Goal: Task Accomplishment & Management: Use online tool/utility

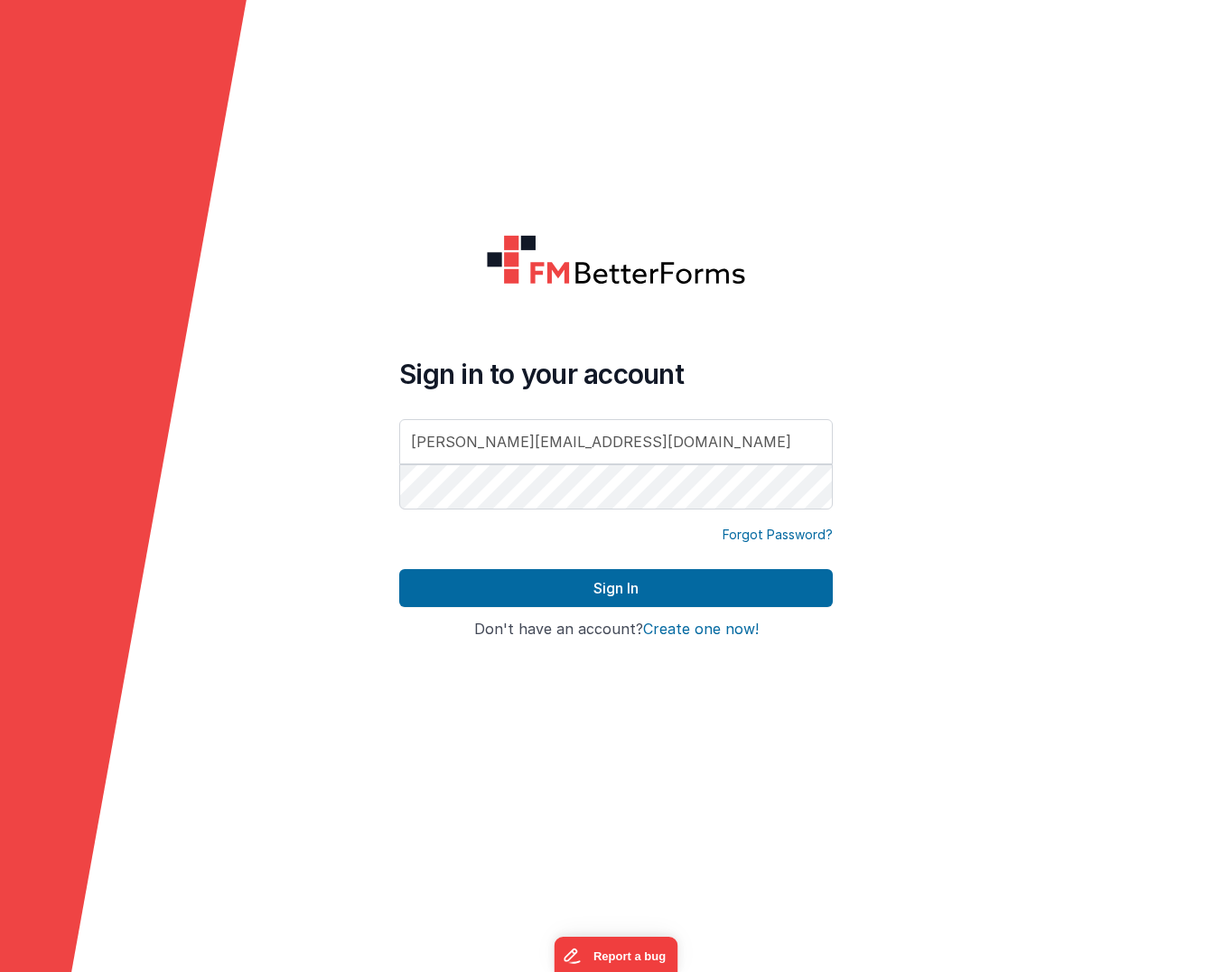
type input "[PERSON_NAME][EMAIL_ADDRESS][DOMAIN_NAME]"
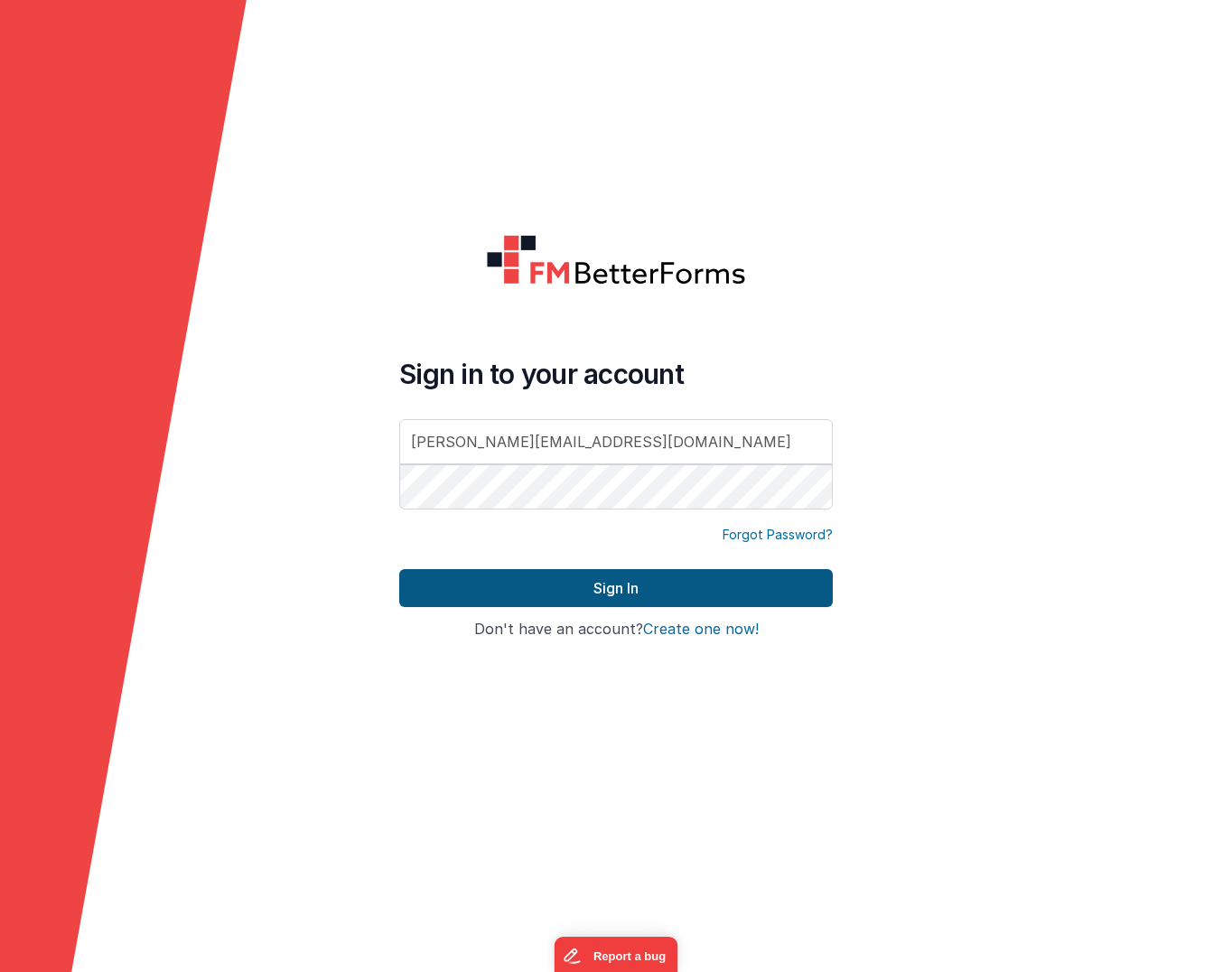
click at [620, 575] on button "Sign In" at bounding box center [615, 588] width 433 height 38
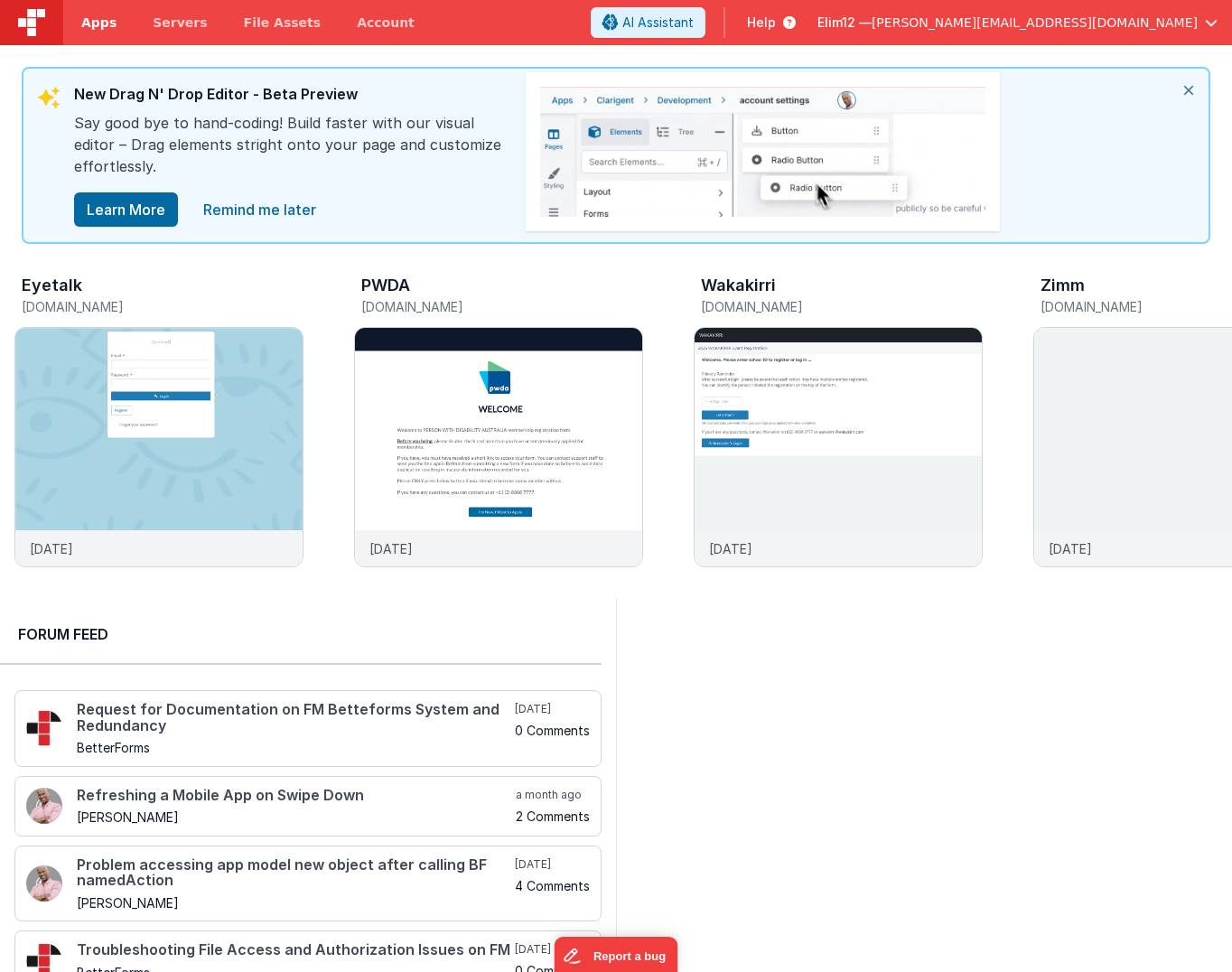
click at [90, 21] on span "Apps" at bounding box center [99, 22] width 35 height 18
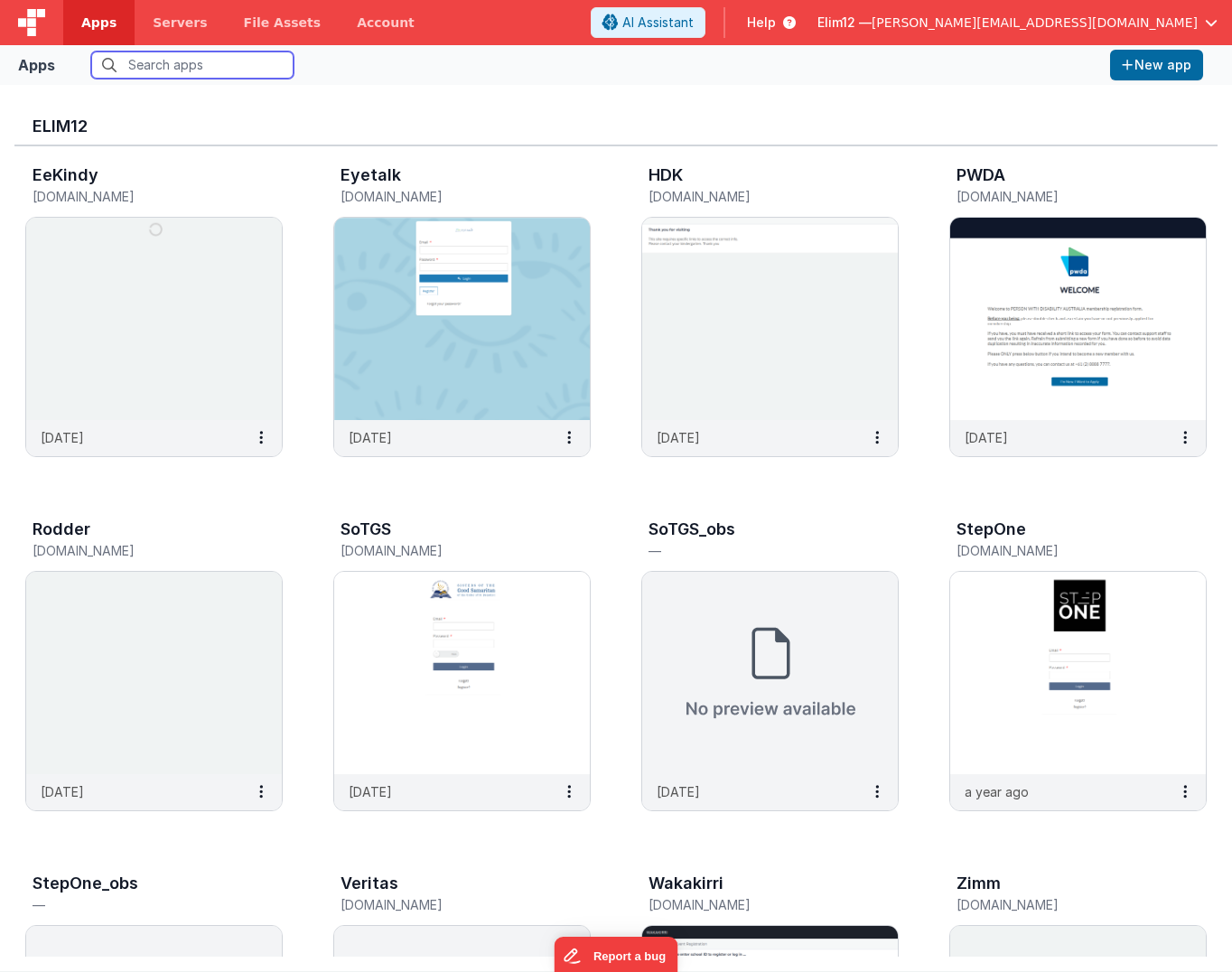
scroll to position [15, 0]
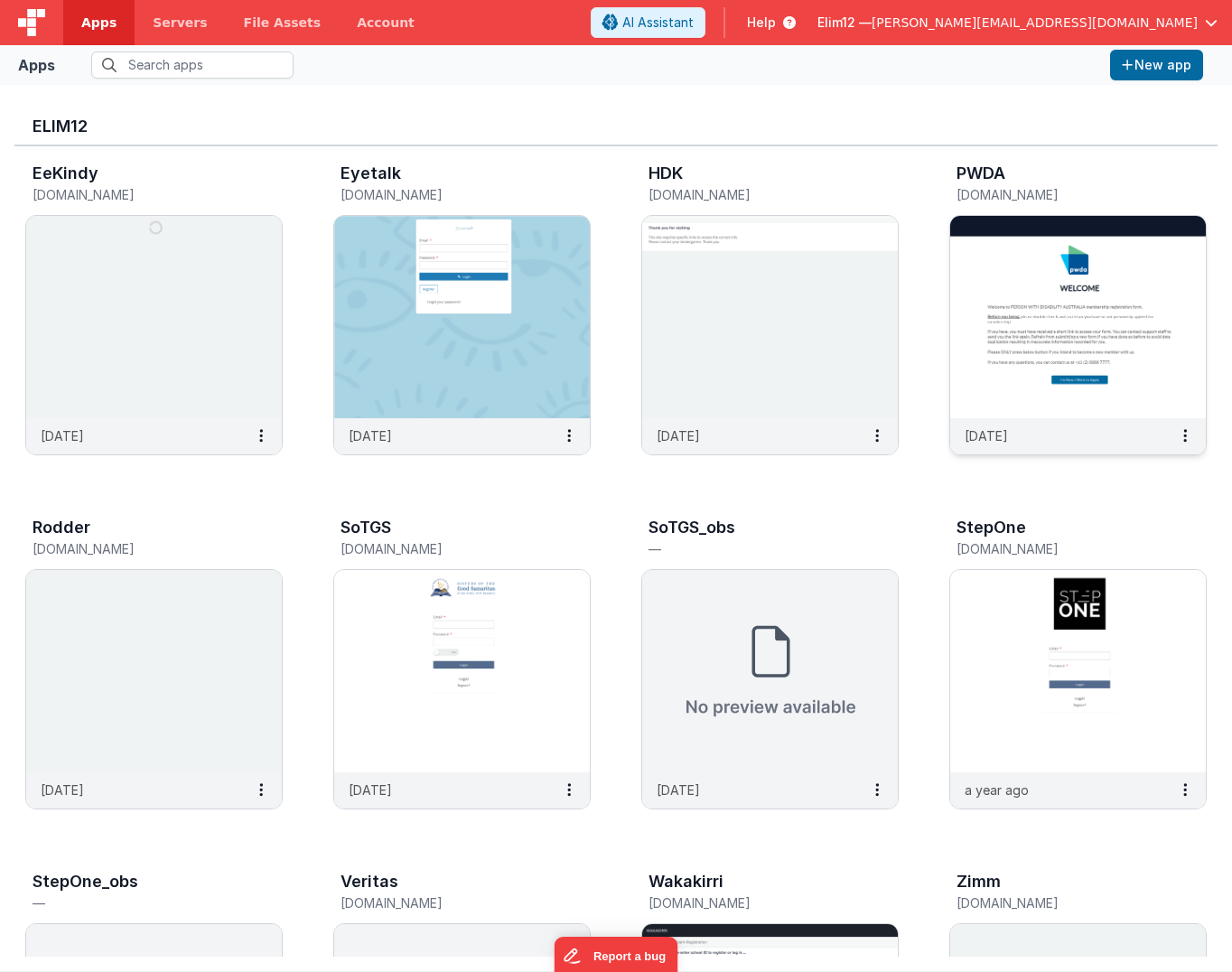
click at [1019, 291] on img at bounding box center [1078, 317] width 255 height 202
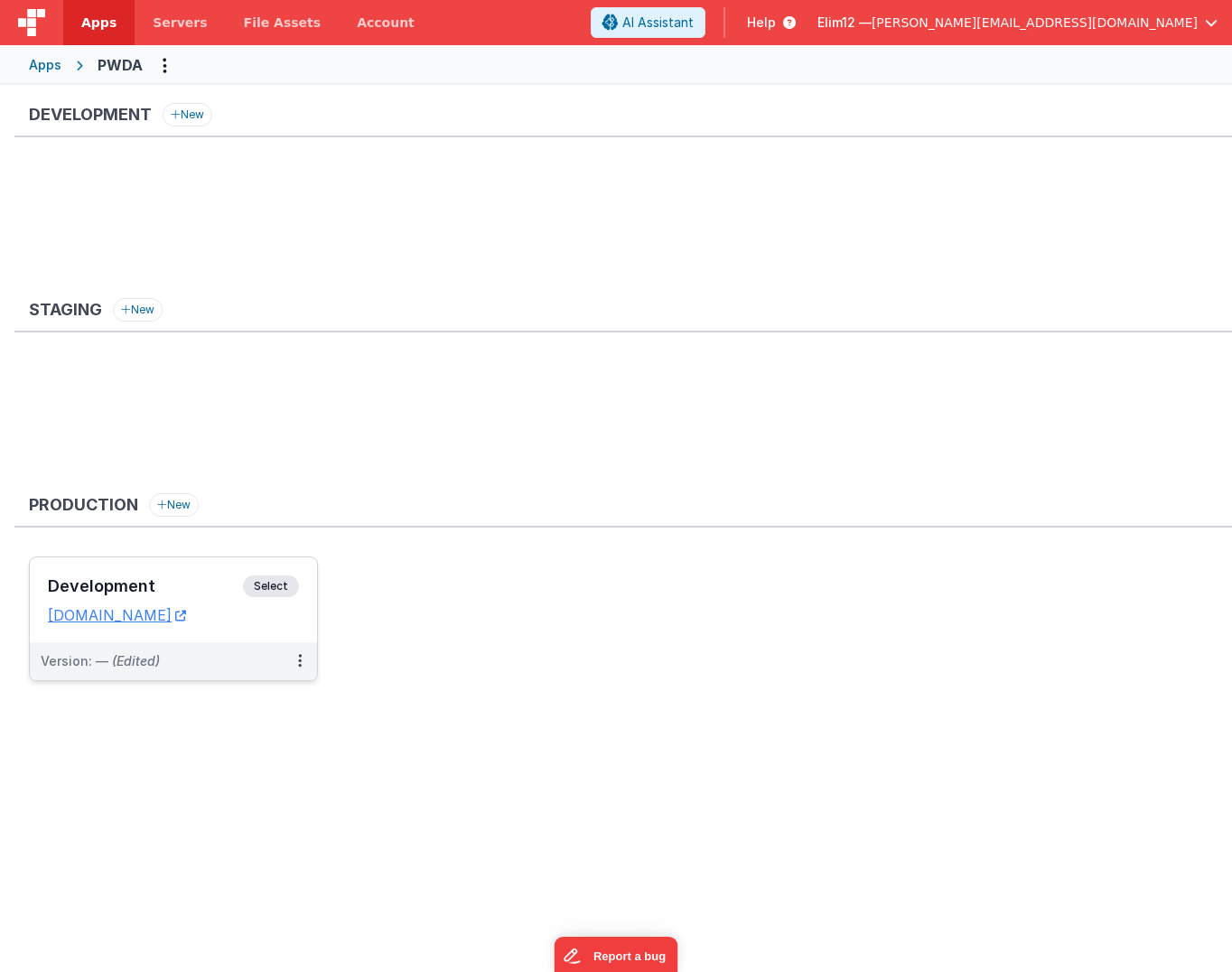
click at [278, 632] on div "Development Select URLs [DOMAIN_NAME]" at bounding box center [173, 599] width 287 height 85
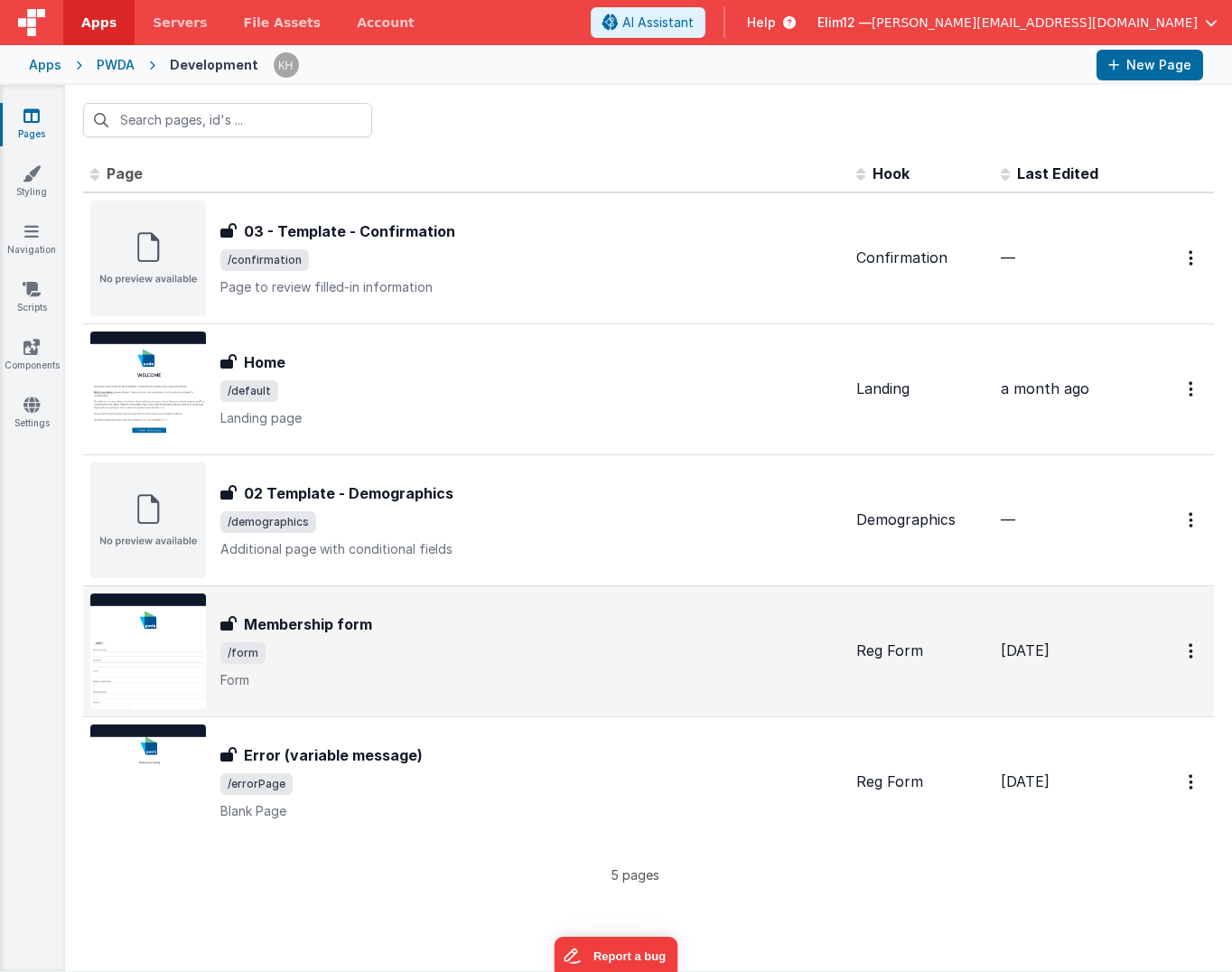
click at [517, 665] on div "Membership form Membership form /form Form" at bounding box center [530, 651] width 621 height 76
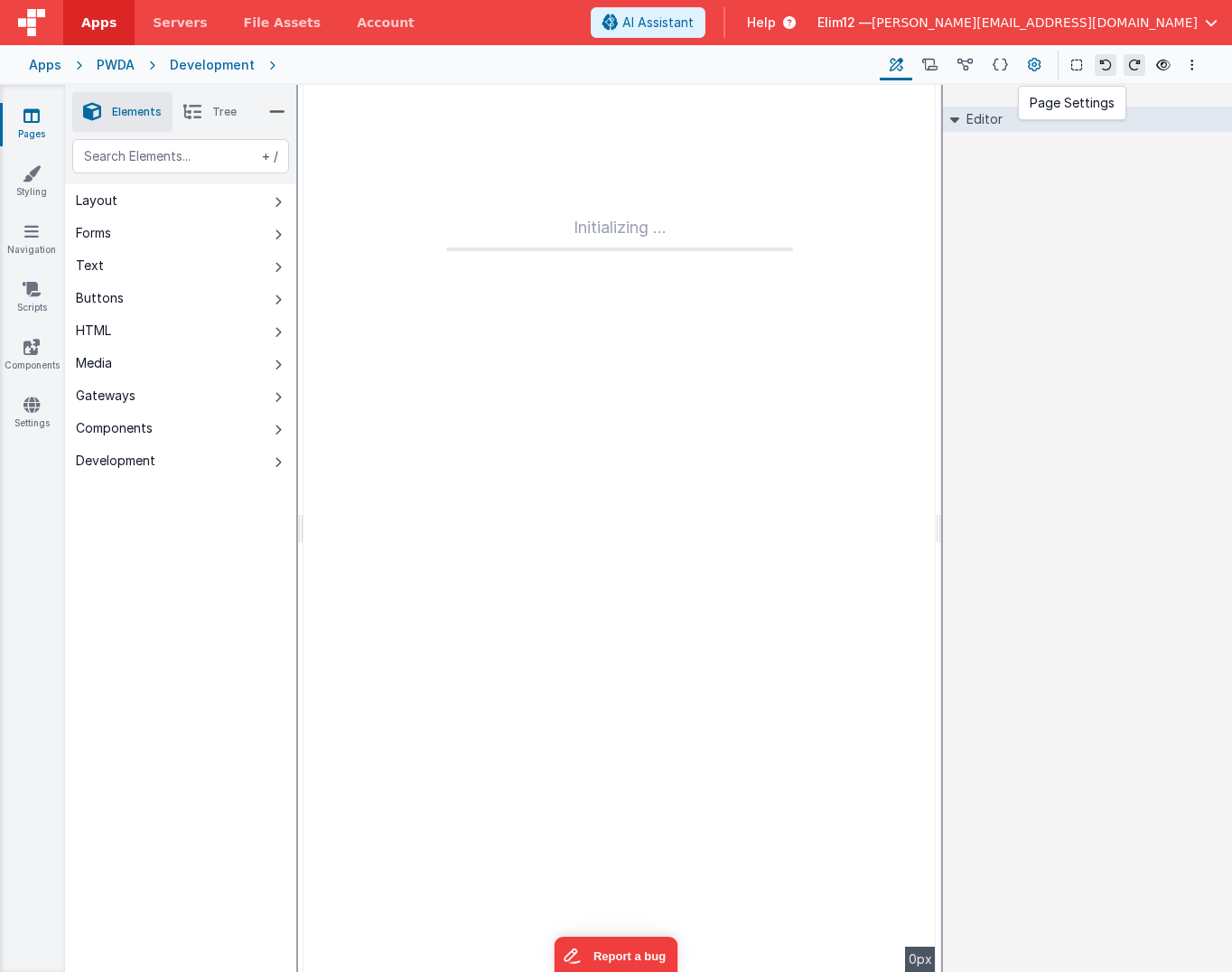
click at [1029, 65] on icon at bounding box center [1034, 65] width 14 height 19
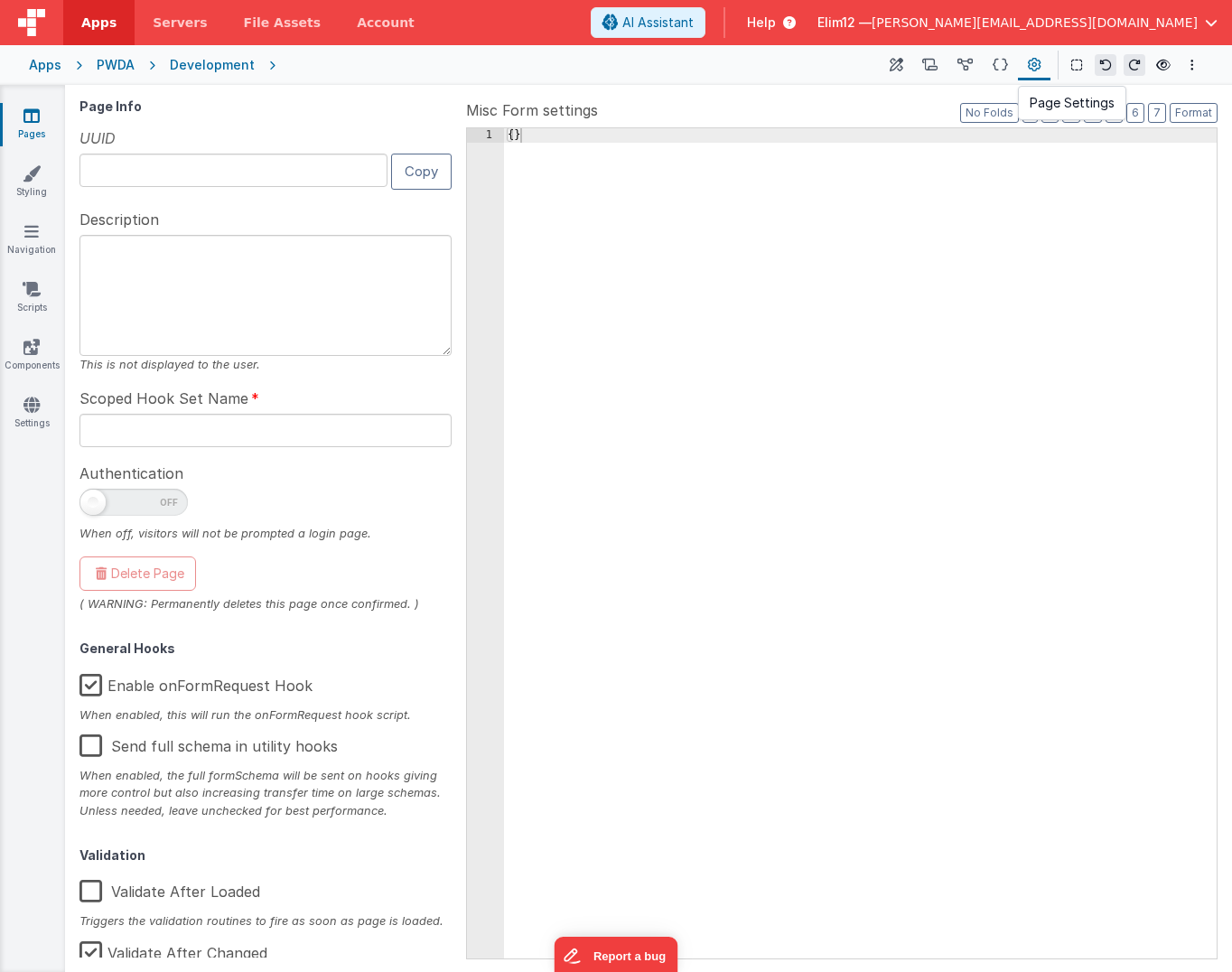
type input "FR_025AD0D3-7D6D-154E-8561-C4A7E00785CD"
type textarea "Form"
type input "Reg Form"
checkbox input "false"
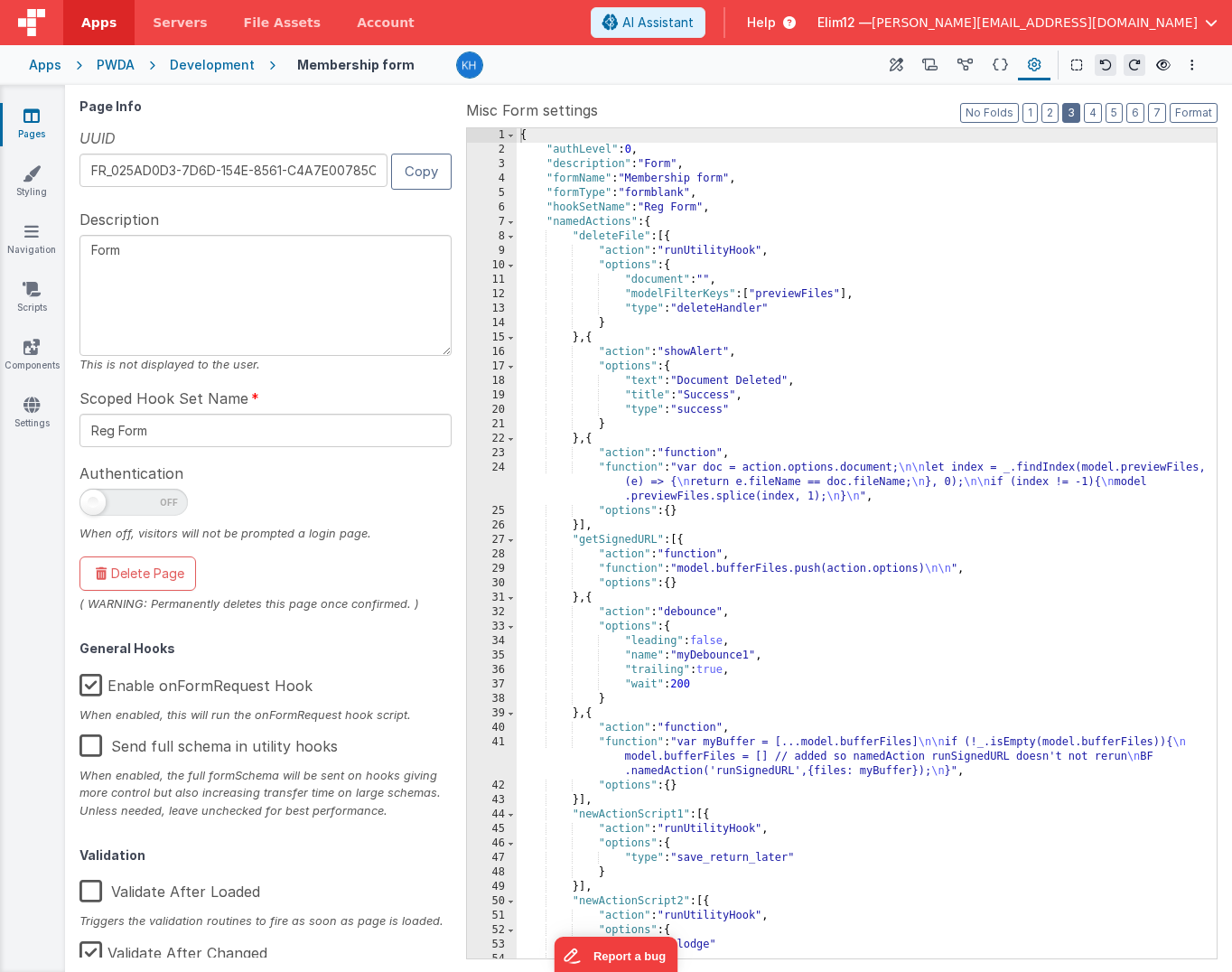
click at [1075, 112] on button "3" at bounding box center [1071, 112] width 18 height 20
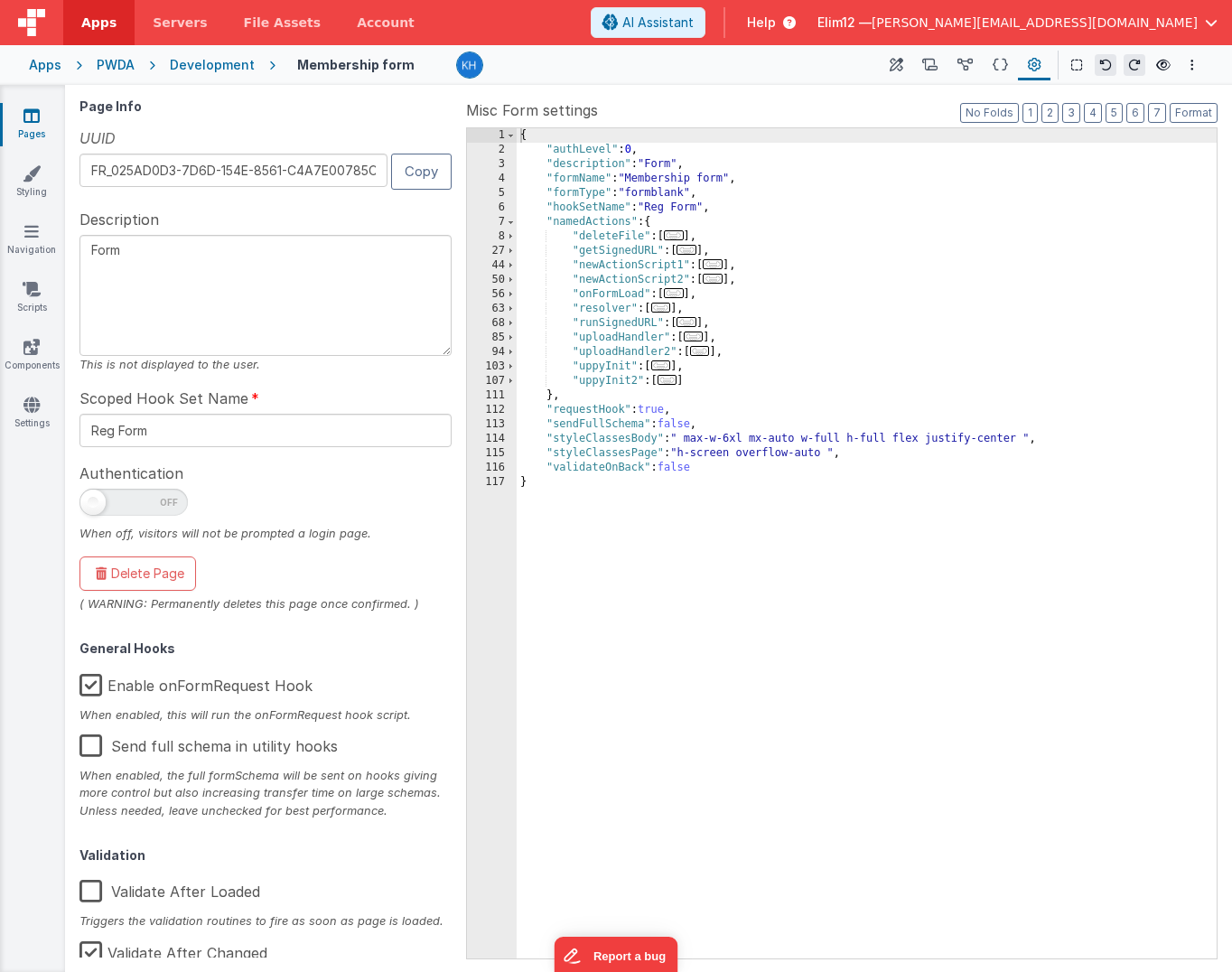
click at [671, 362] on span "..." at bounding box center [661, 366] width 20 height 10
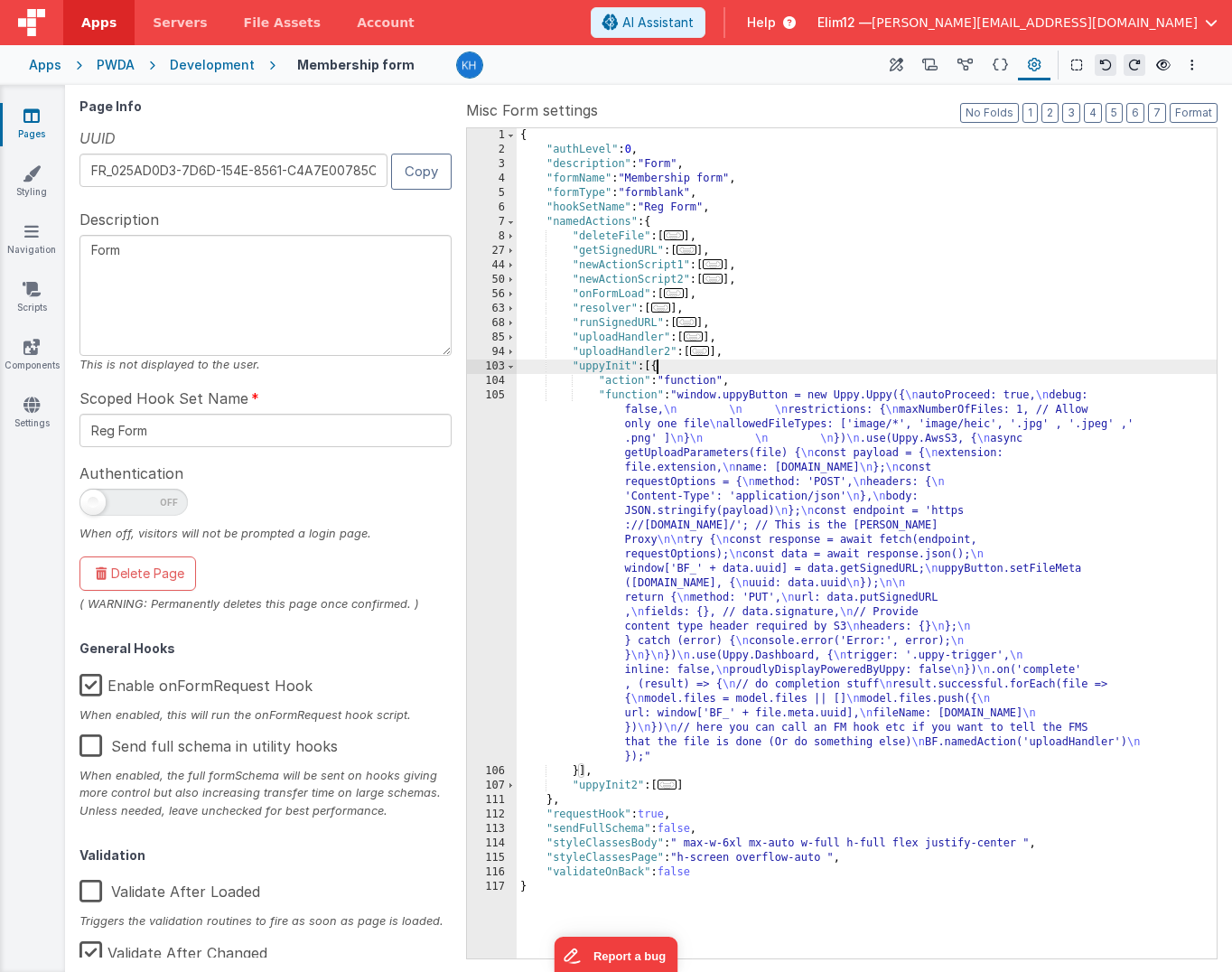
click at [780, 489] on div "{ "authLevel" : 0 , "description" : "Form" , "formName" : "Membership form" , "…" at bounding box center [866, 557] width 700 height 859
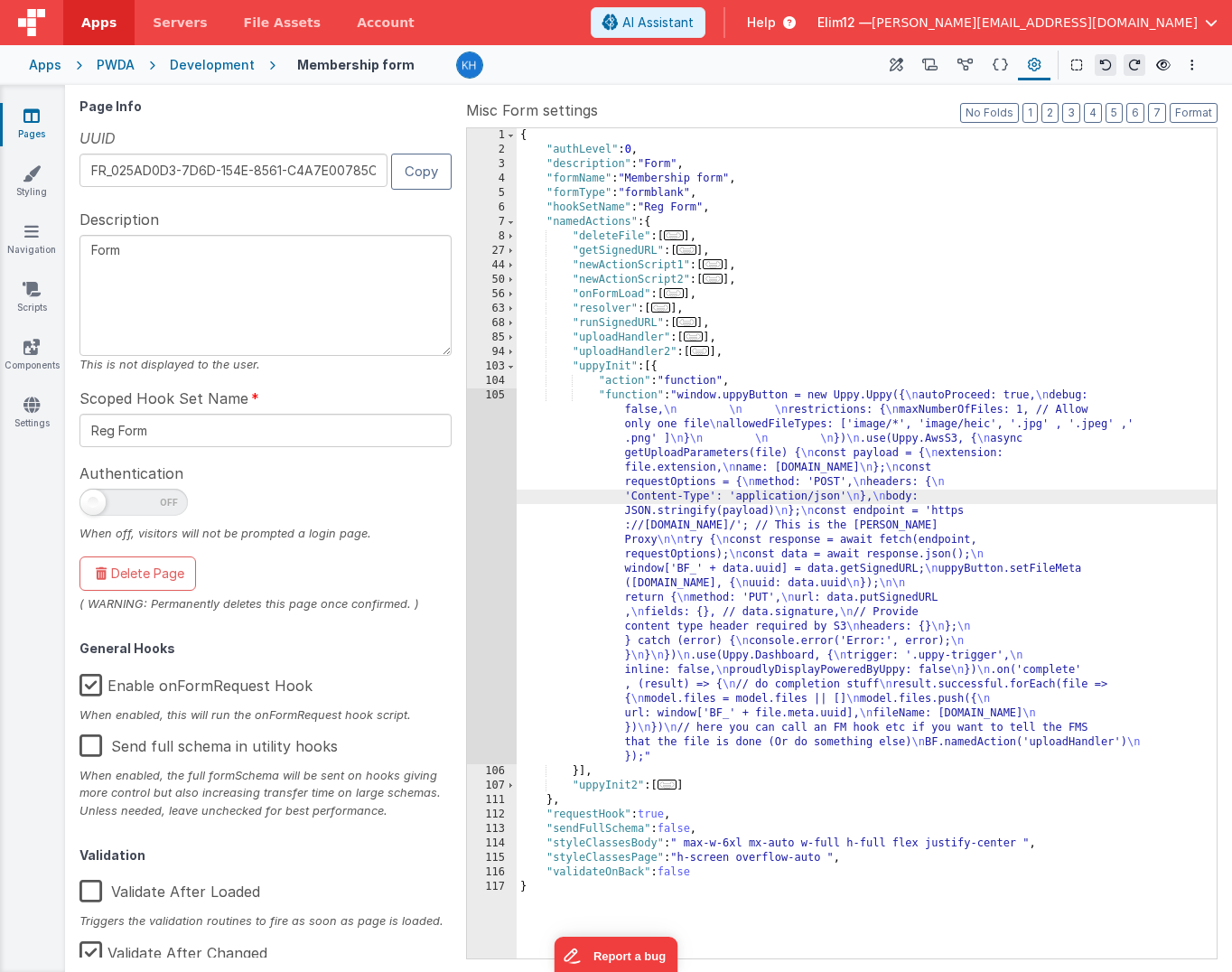
click at [490, 539] on div "105" at bounding box center [492, 576] width 50 height 376
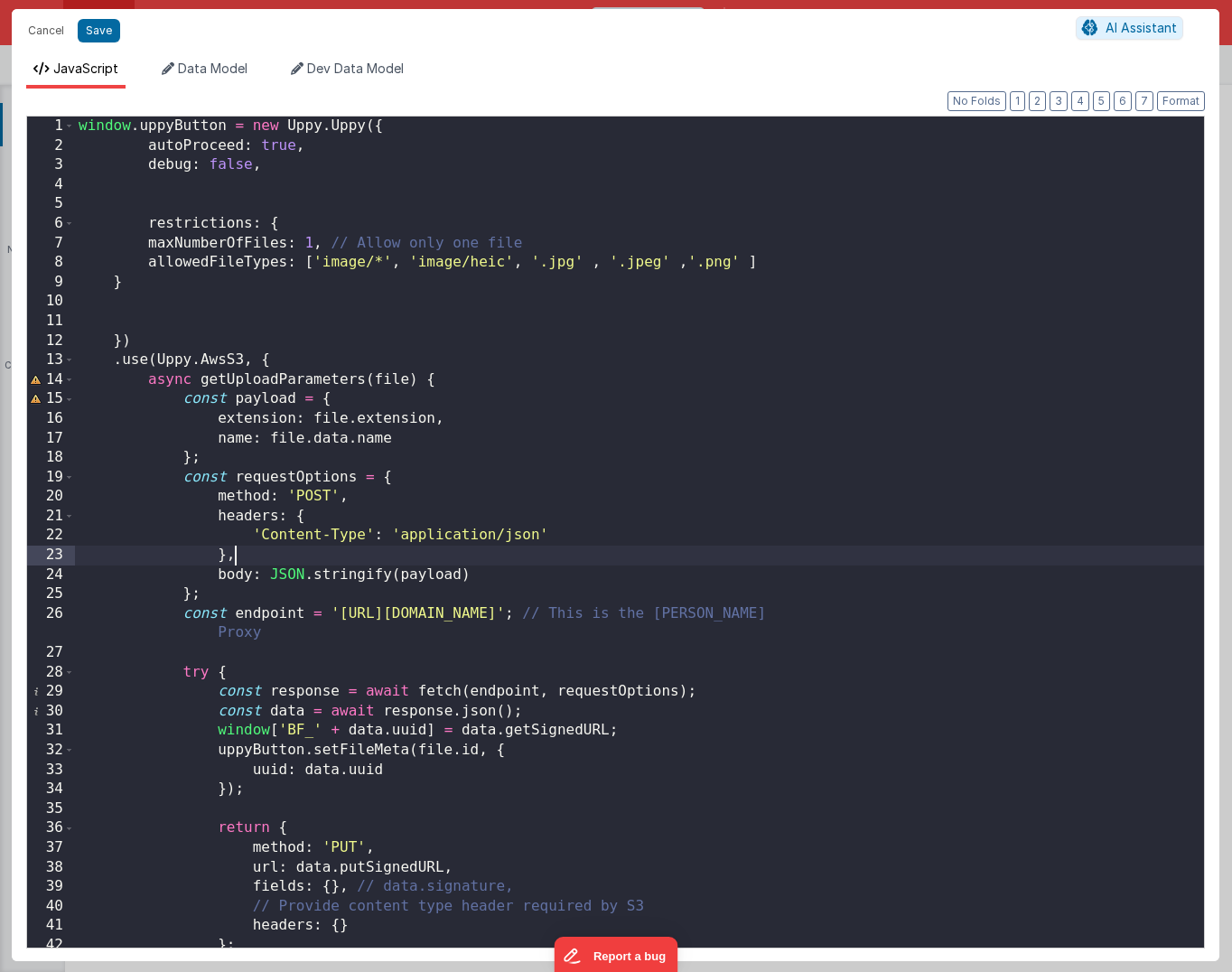
scroll to position [427, 0]
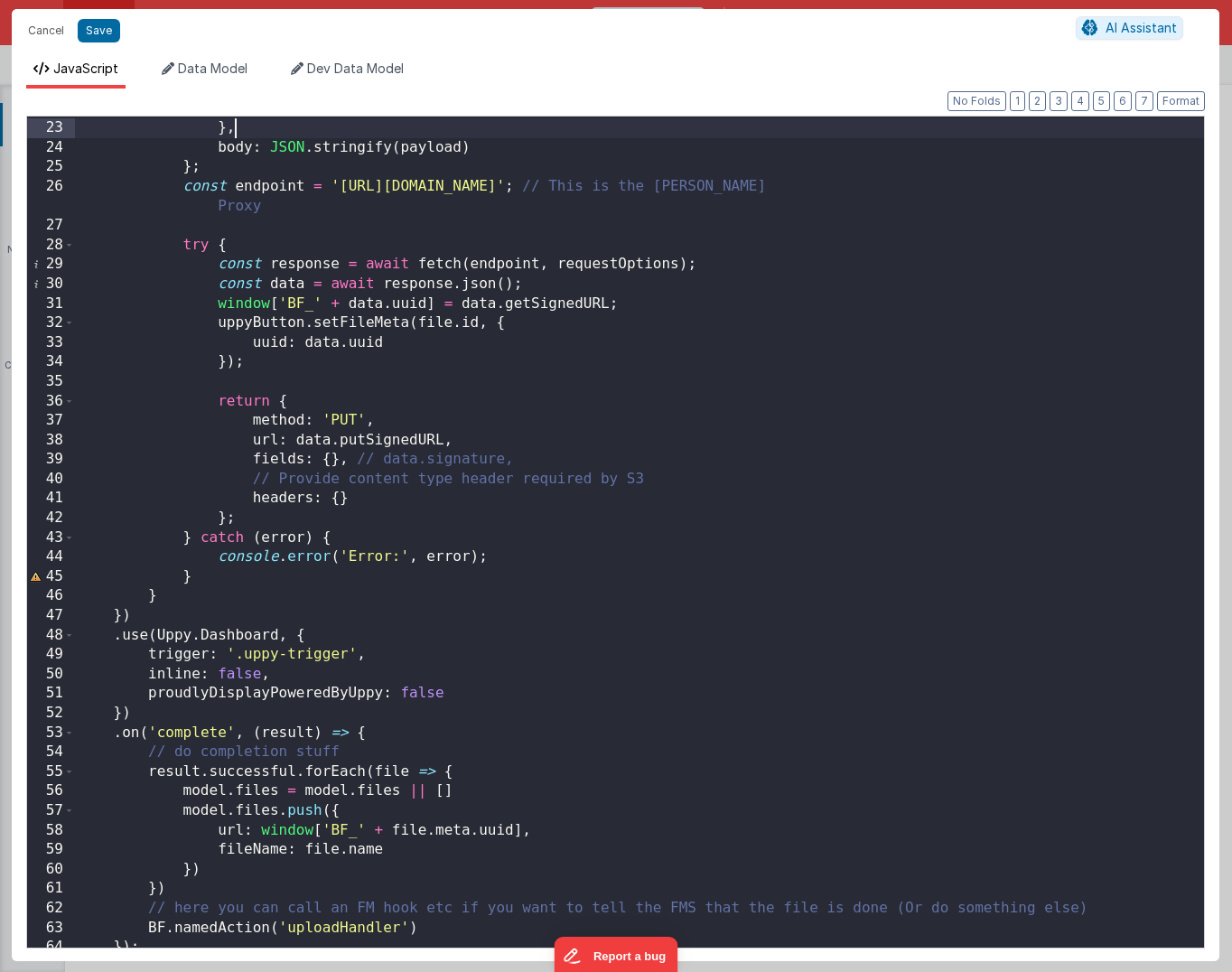
click at [453, 695] on div "'Content-Type' : 'application/json' } , body : JSON . stringify ( payload ) } ;…" at bounding box center [639, 540] width 1129 height 880
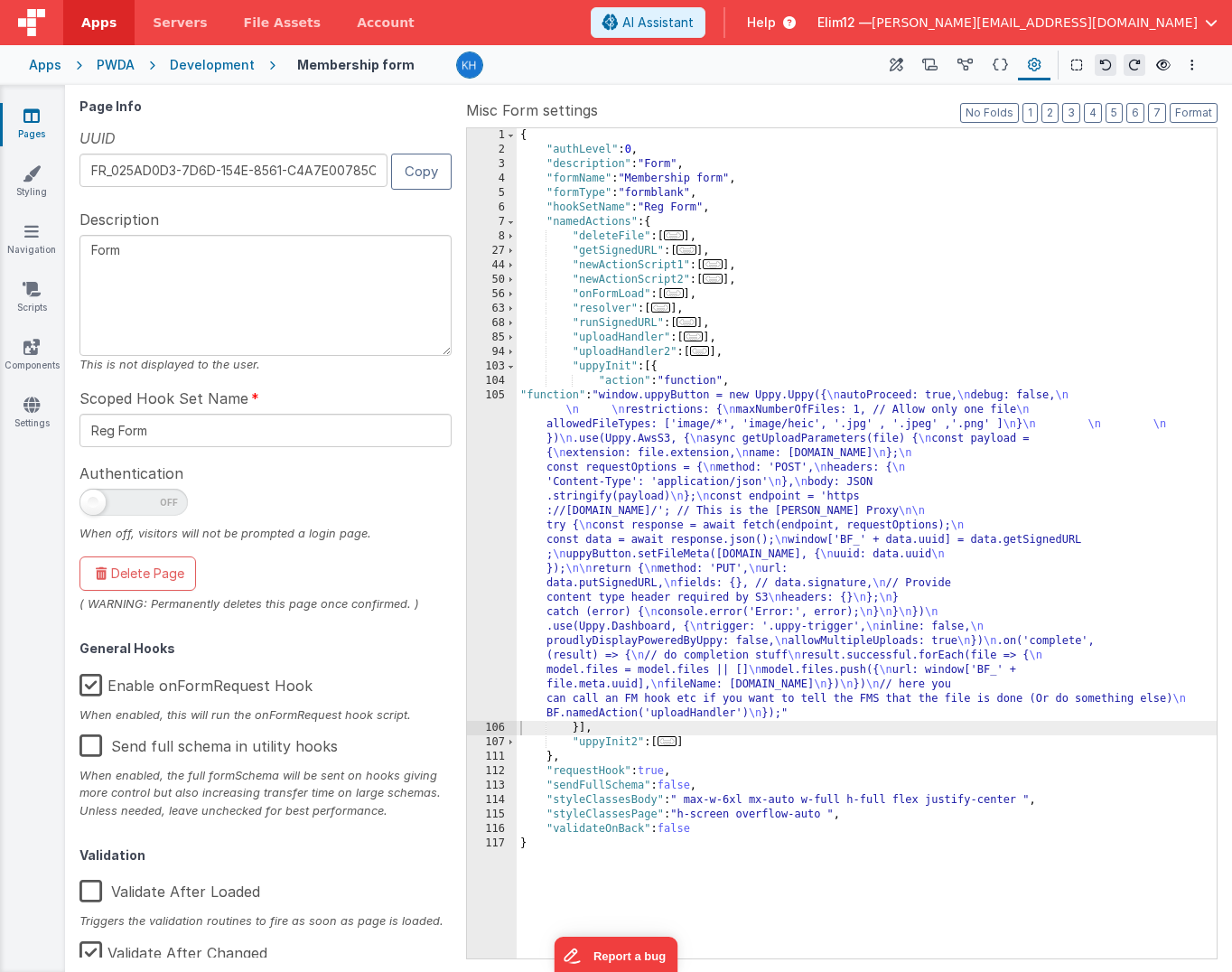
click at [669, 743] on span "..." at bounding box center [667, 741] width 20 height 10
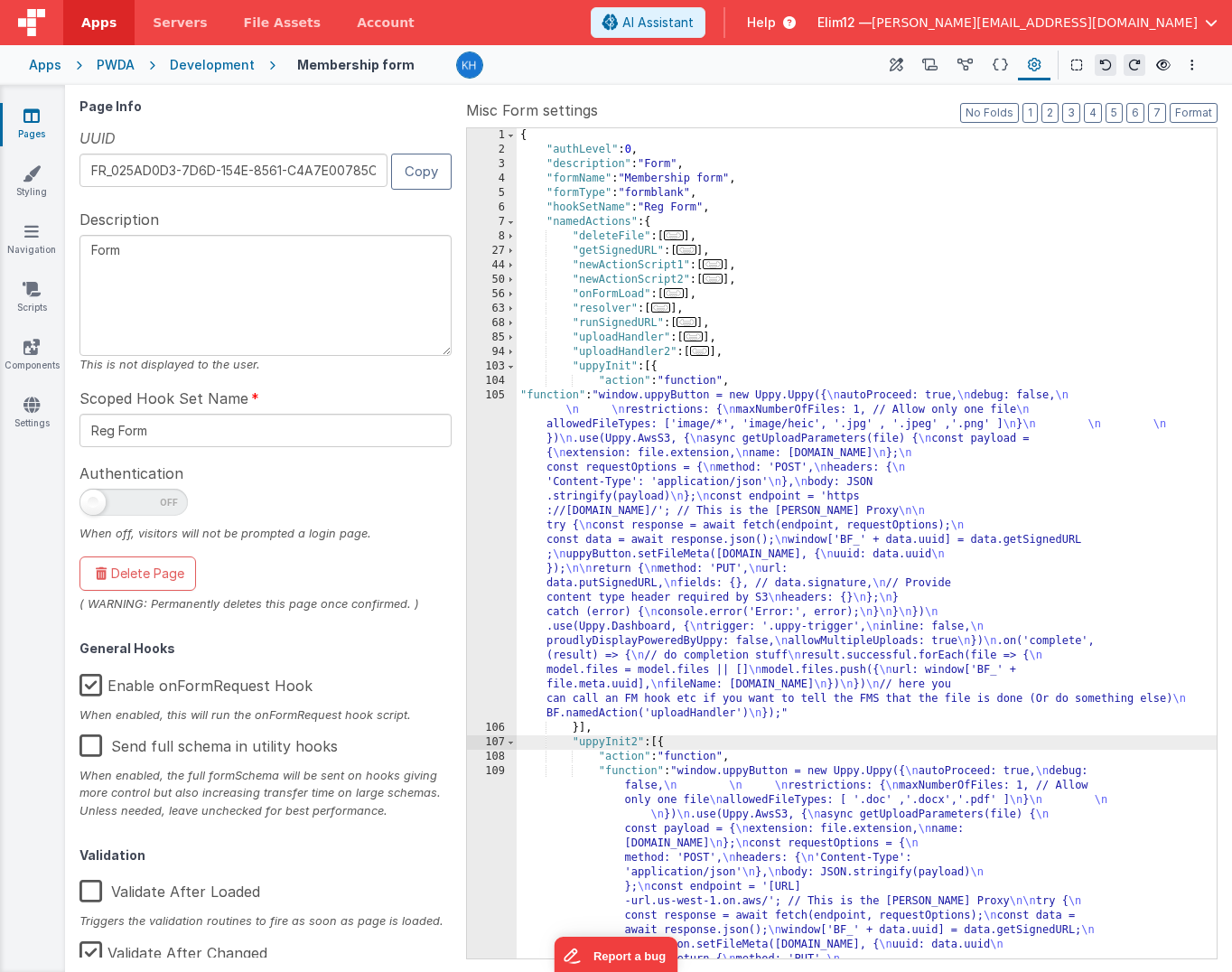
scroll to position [79, 0]
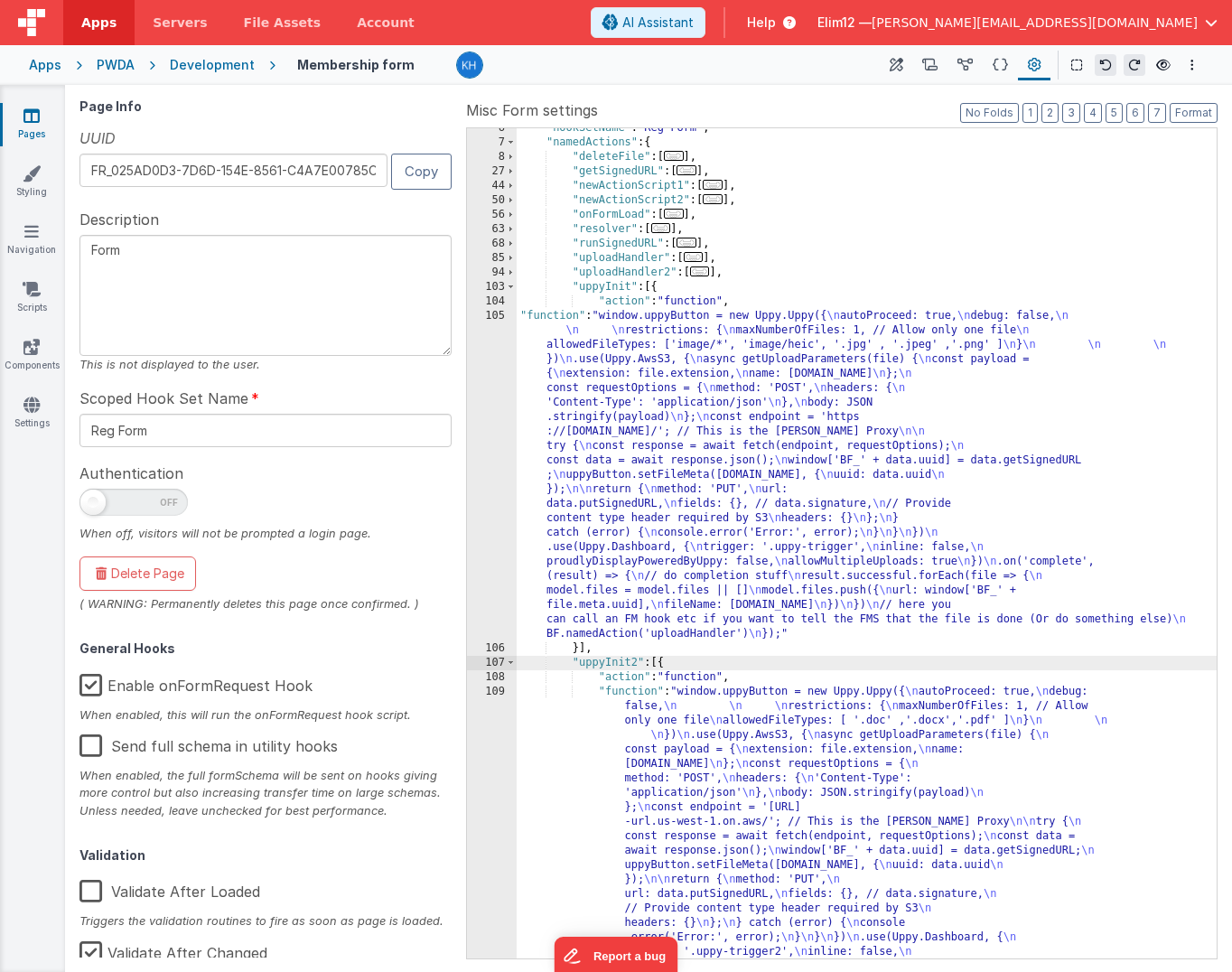
click at [859, 751] on div ""hookSetName" : "Reg Form" , "namedActions" : { "deleteFile" : [ ... ] , "getSi…" at bounding box center [866, 724] width 700 height 1206
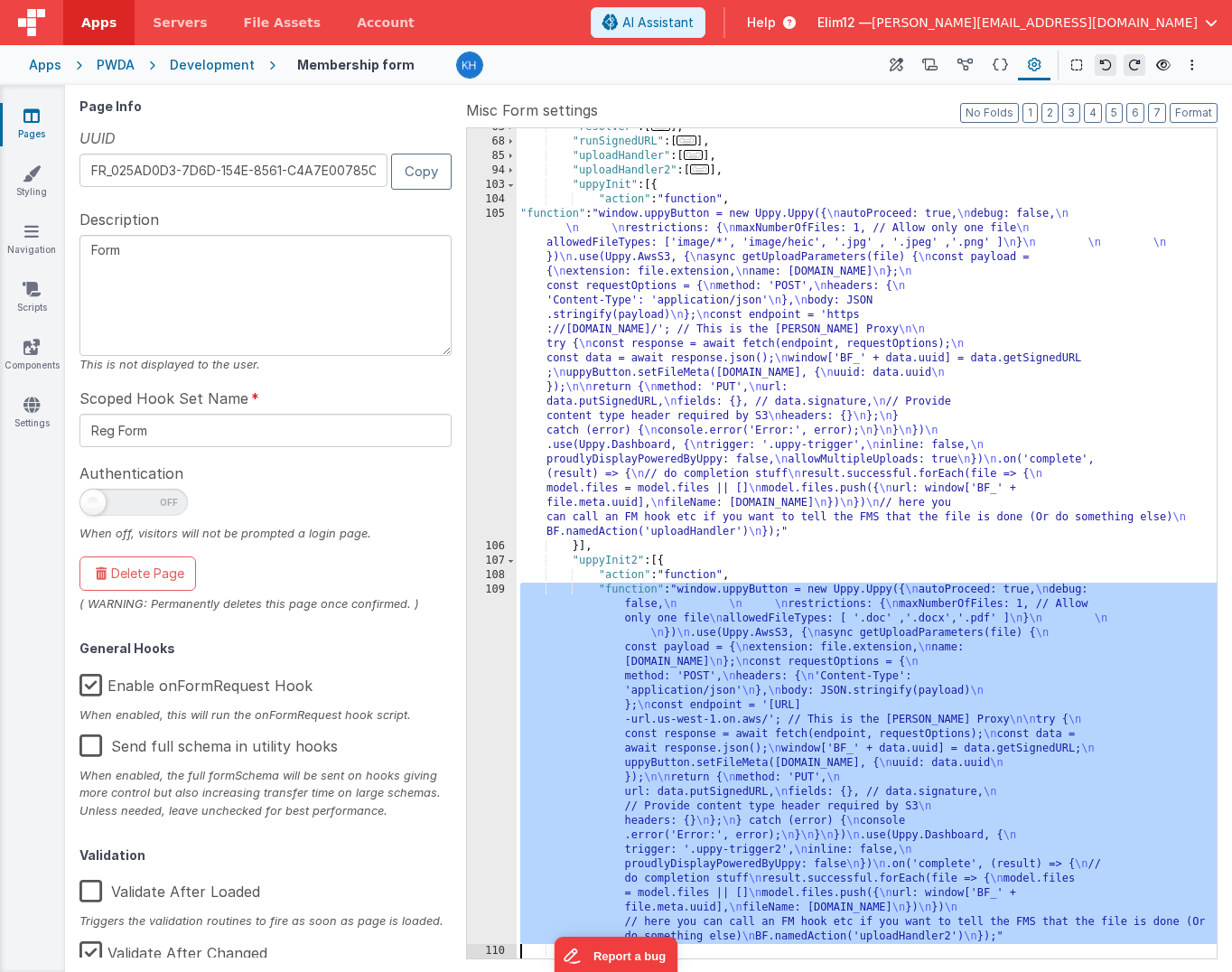
scroll to position [182, 0]
click at [495, 761] on div "109" at bounding box center [492, 763] width 50 height 361
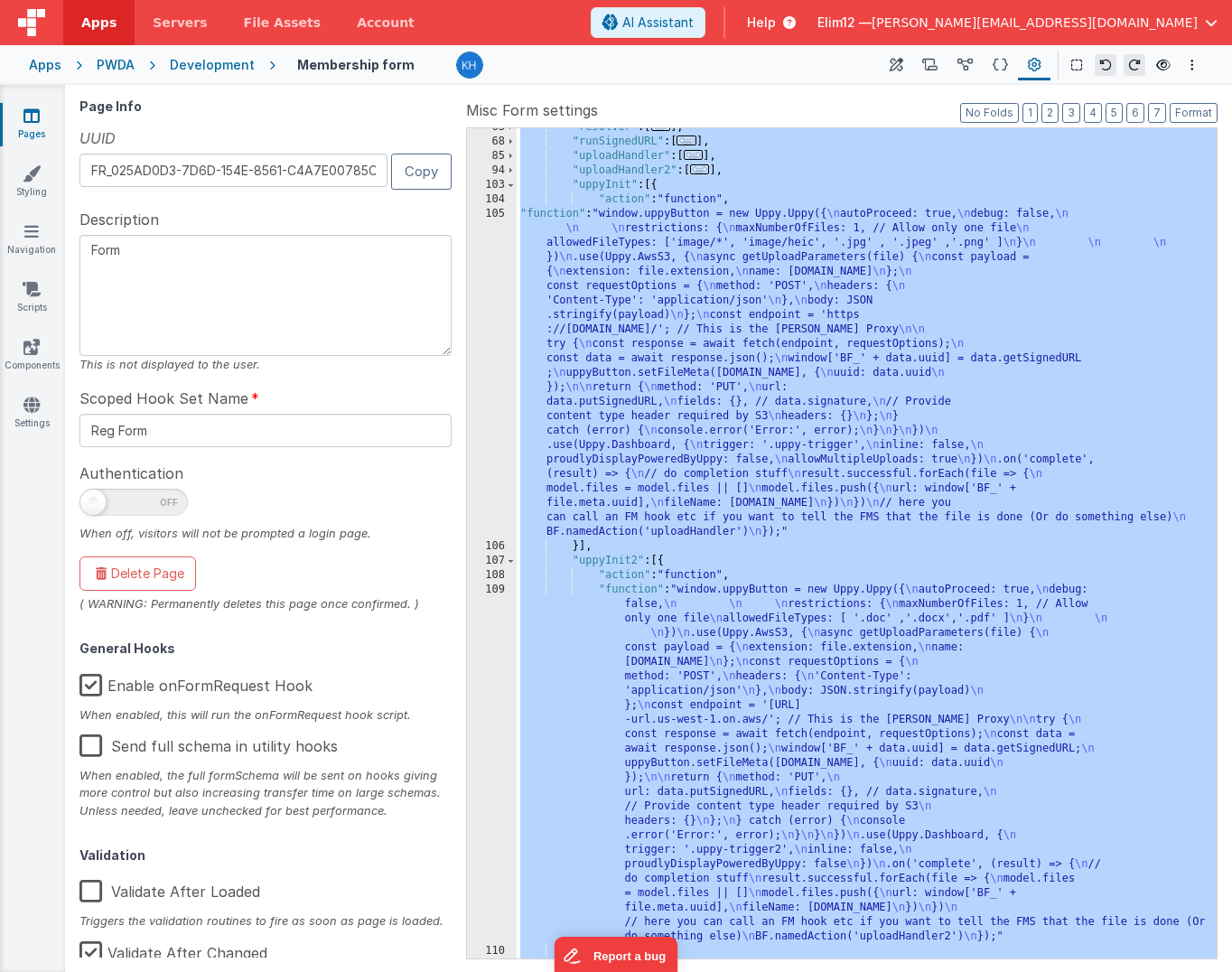
click at [739, 770] on div ""resolver" : [ ... ] , "runSignedURL" : [ ... ] , "uploadHandler" : [ ... ] , "…" at bounding box center [866, 550] width 700 height 859
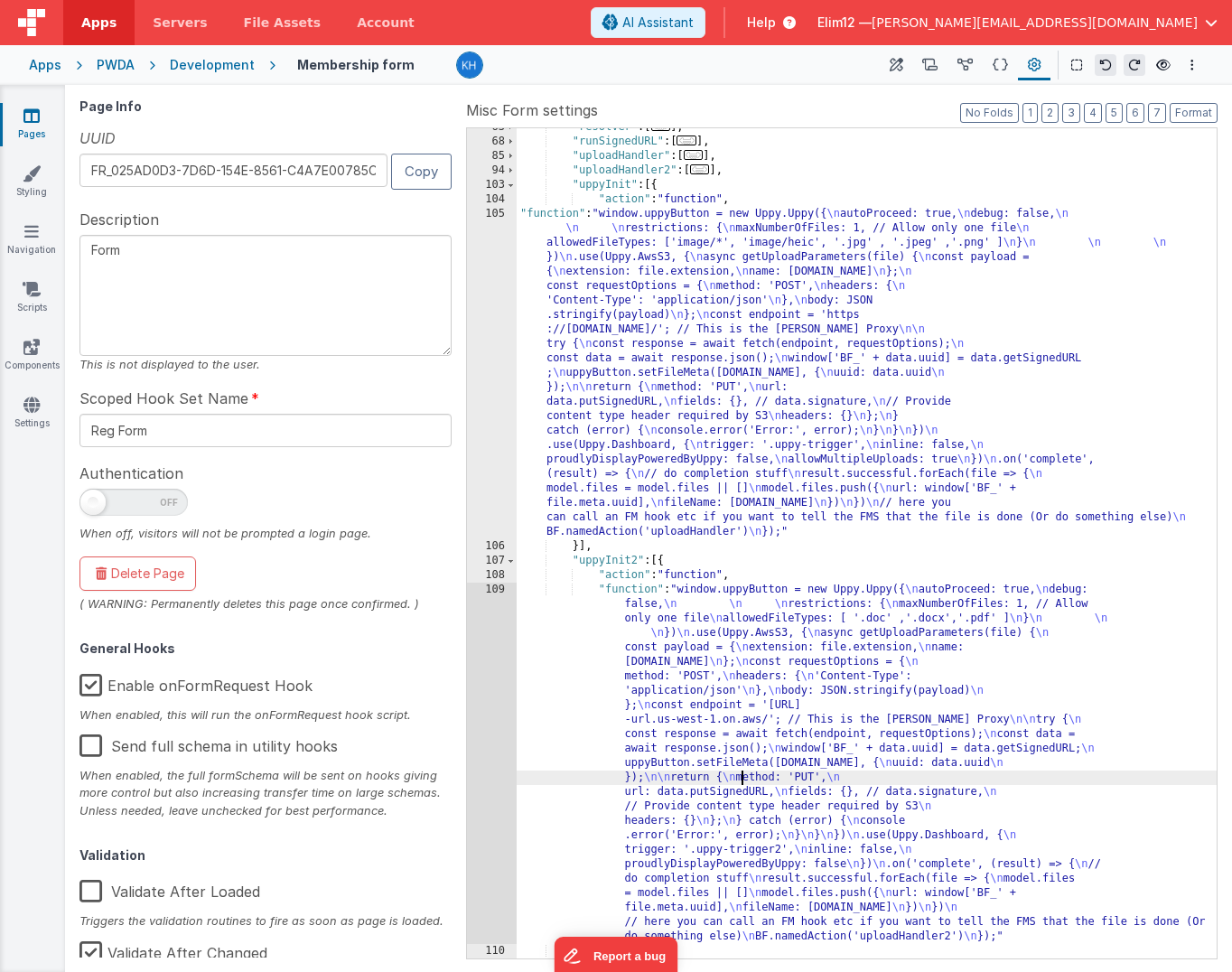
click at [495, 796] on div "109" at bounding box center [492, 763] width 50 height 361
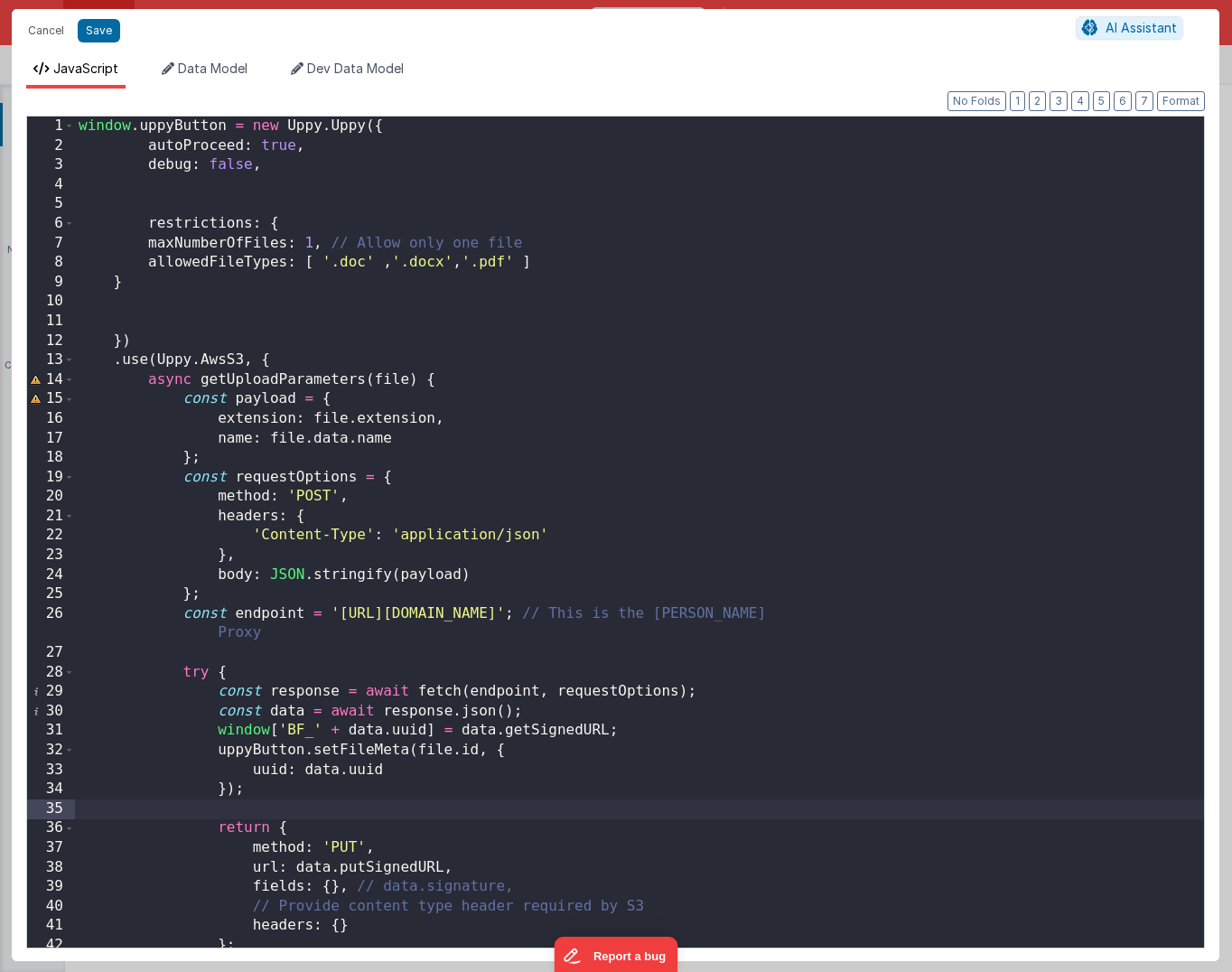
scroll to position [436, 0]
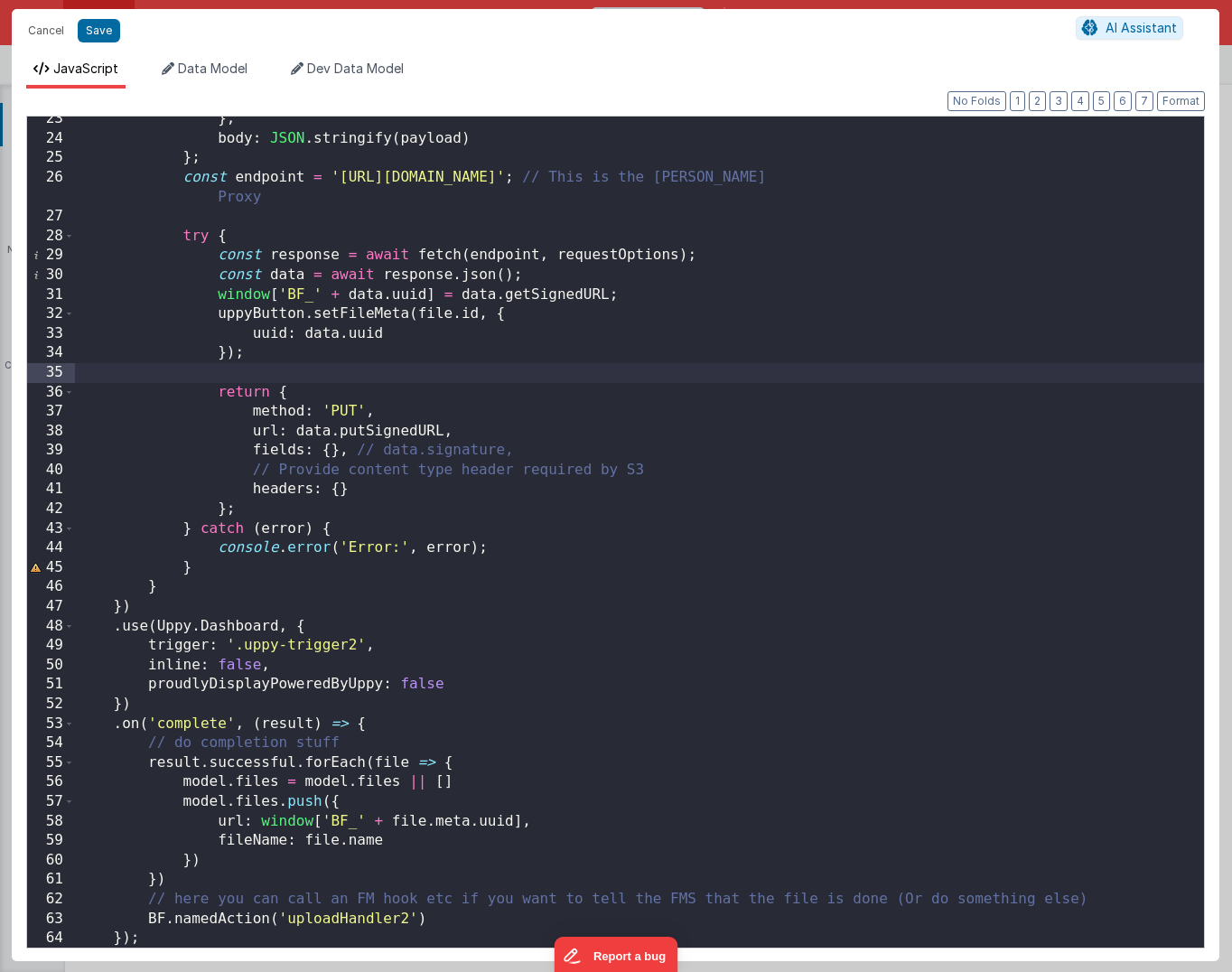
click at [472, 686] on div "} , body : JSON . stringify ( payload ) } ; const endpoint = '[URL][DOMAIN_NAME…" at bounding box center [639, 545] width 1129 height 870
